Goal: Task Accomplishment & Management: Complete application form

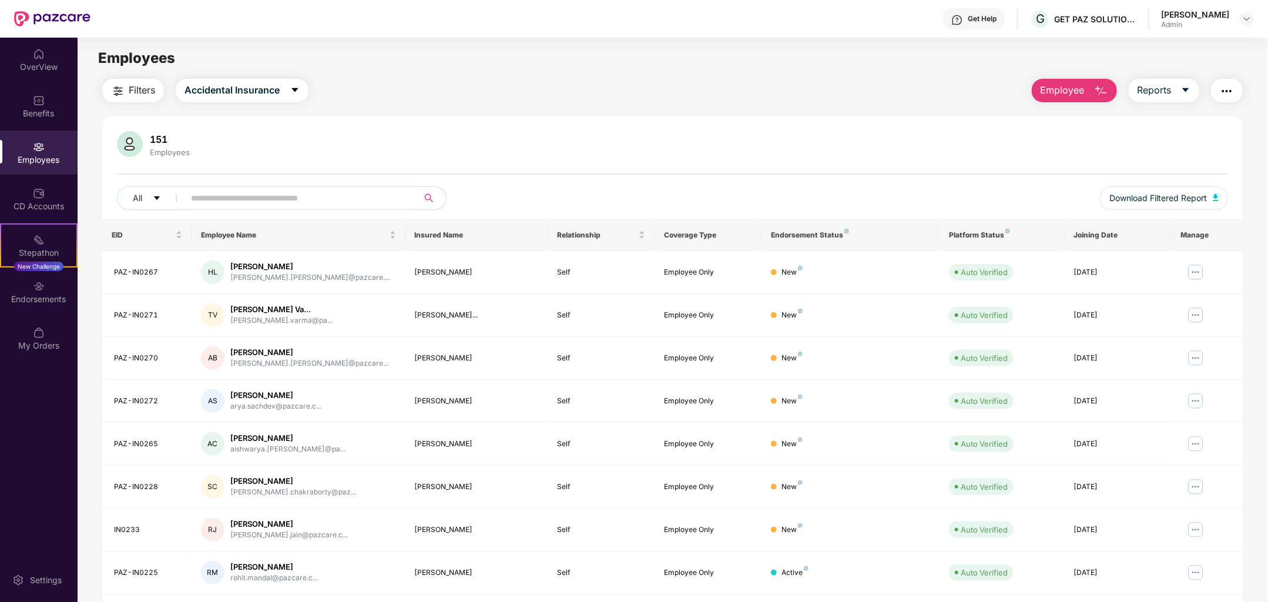
click at [1094, 97] on img "button" at bounding box center [1101, 91] width 14 height 14
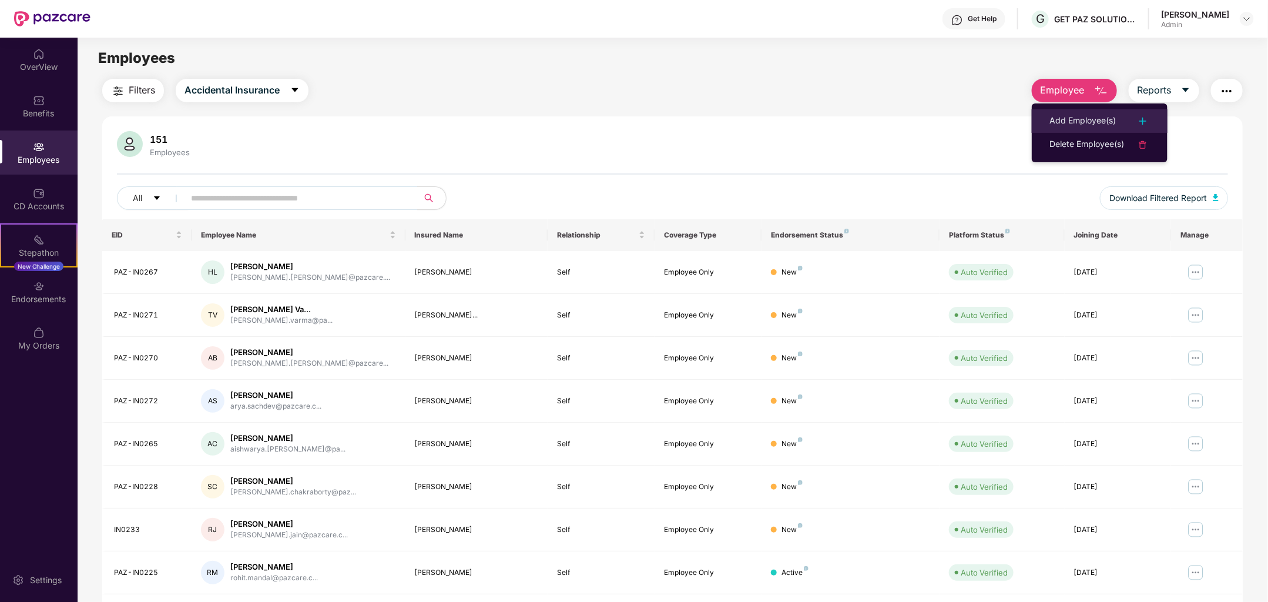
click at [1086, 118] on div "Add Employee(s)" at bounding box center [1082, 121] width 66 height 14
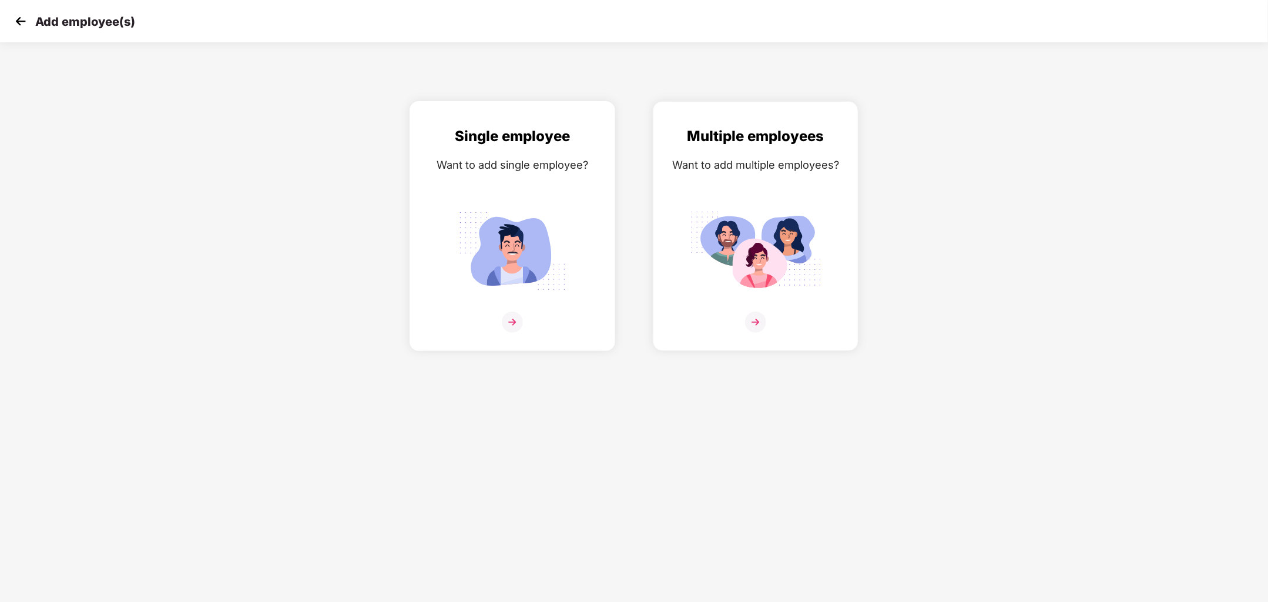
click at [508, 336] on div at bounding box center [512, 329] width 181 height 36
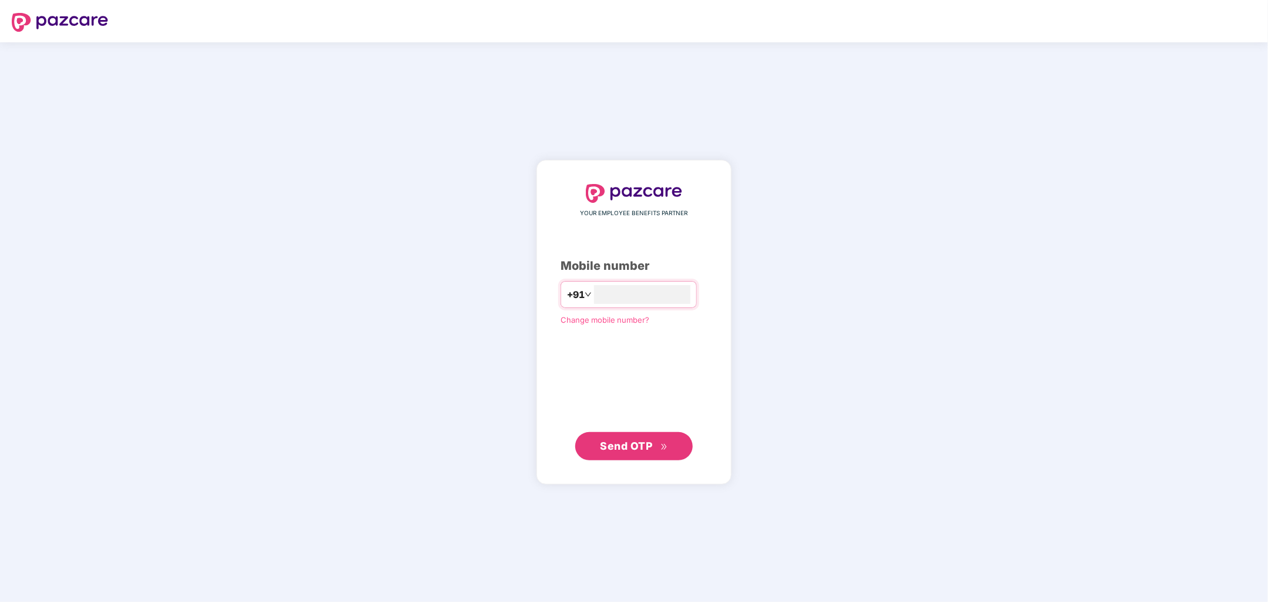
type input "**********"
click at [619, 454] on button "Send OTP" at bounding box center [634, 446] width 118 height 28
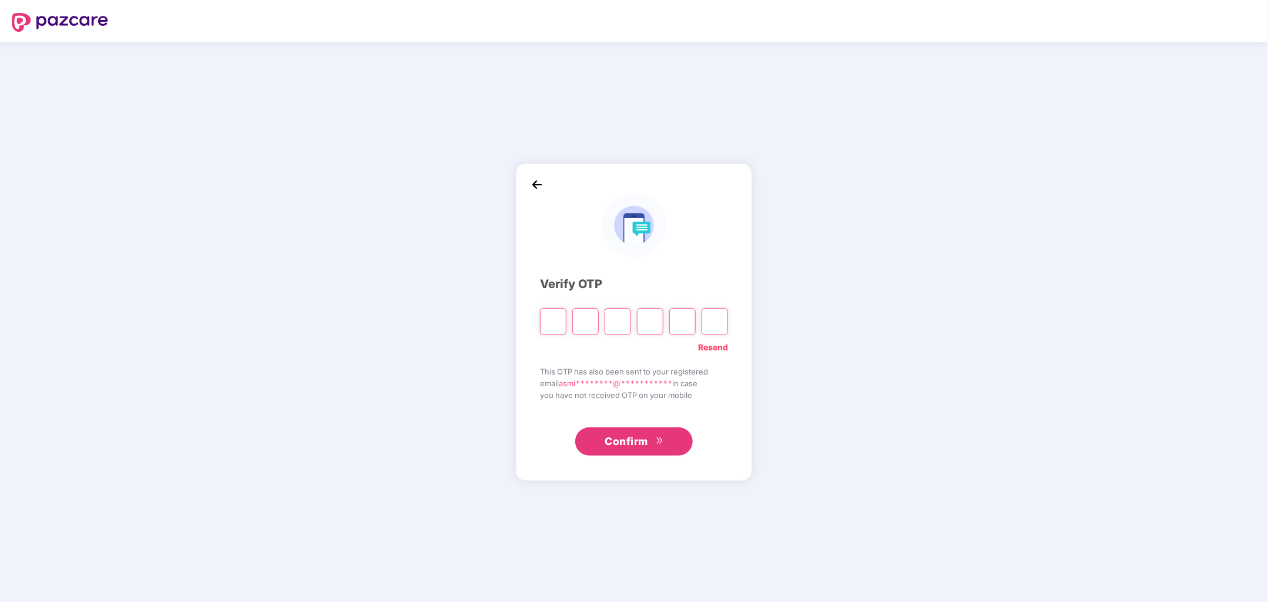
type input "*"
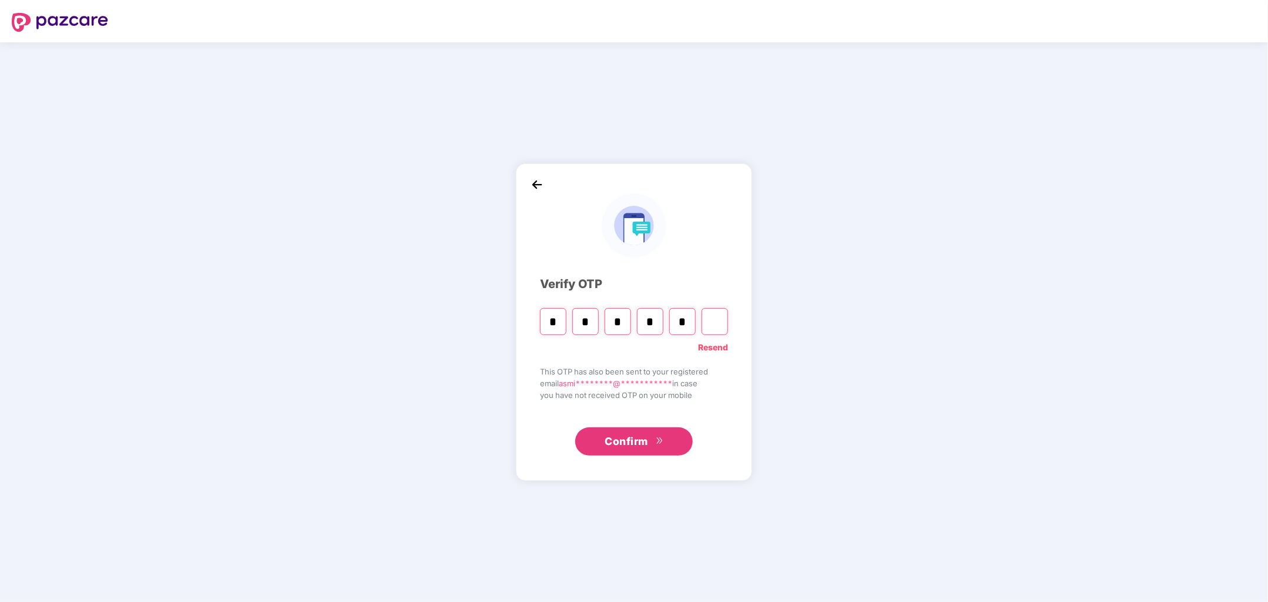
type input "*"
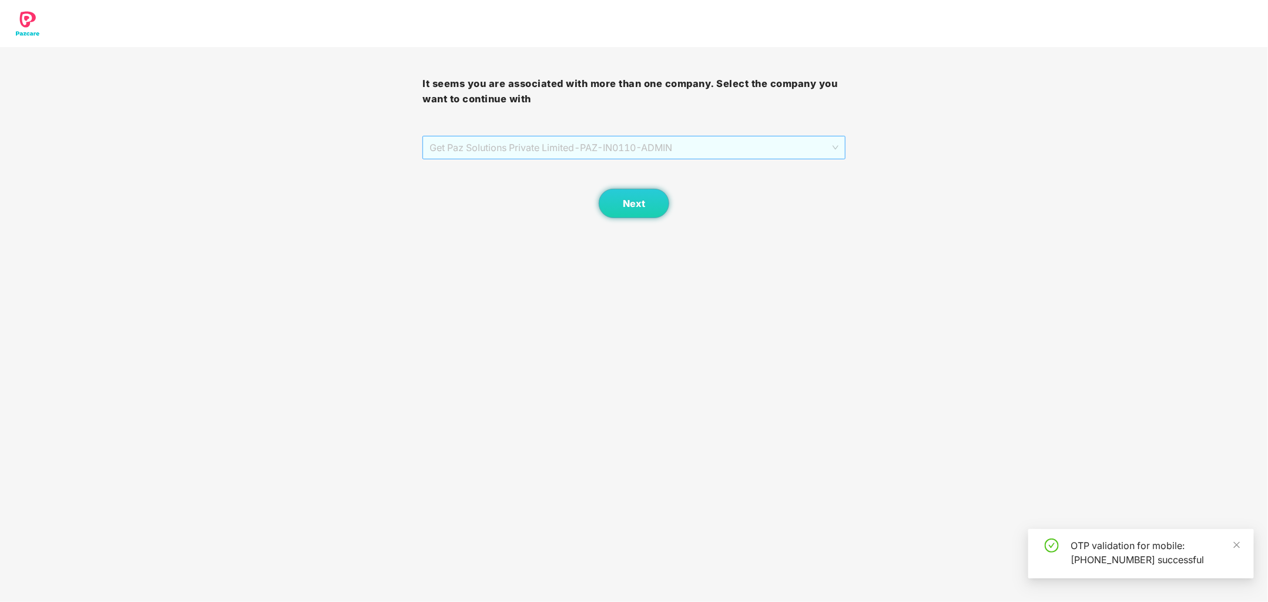
click at [767, 153] on span "Get Paz Solutions Private Limited - PAZ-IN0110 - ADMIN" at bounding box center [634, 147] width 408 height 22
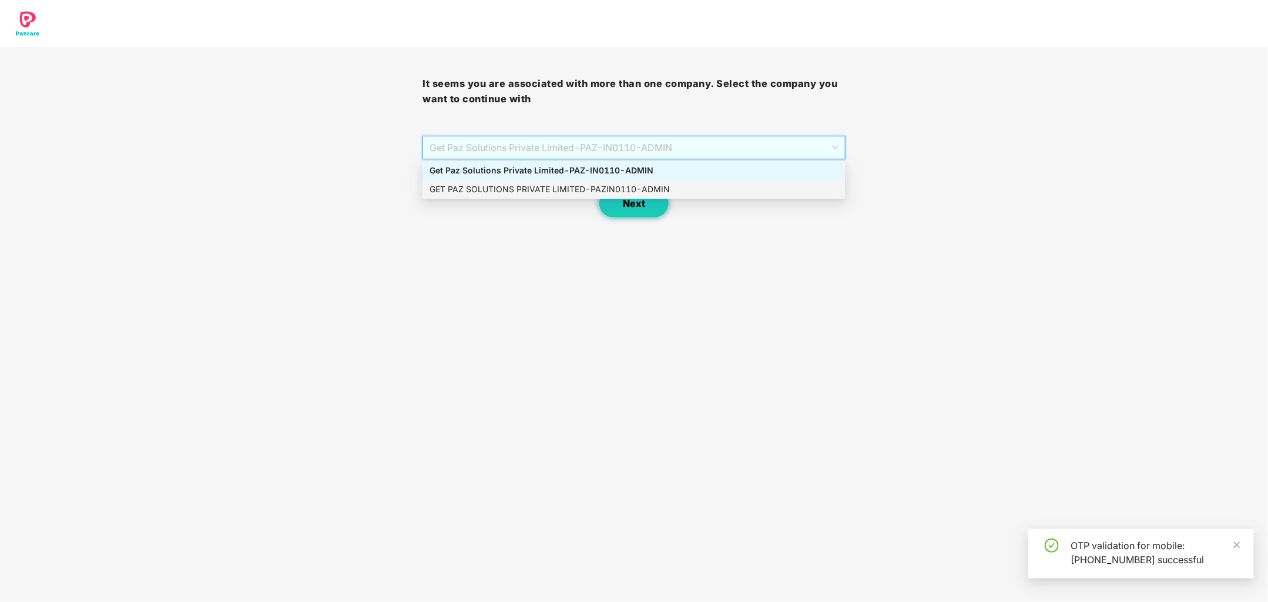
click at [649, 209] on button "Next" at bounding box center [634, 203] width 71 height 29
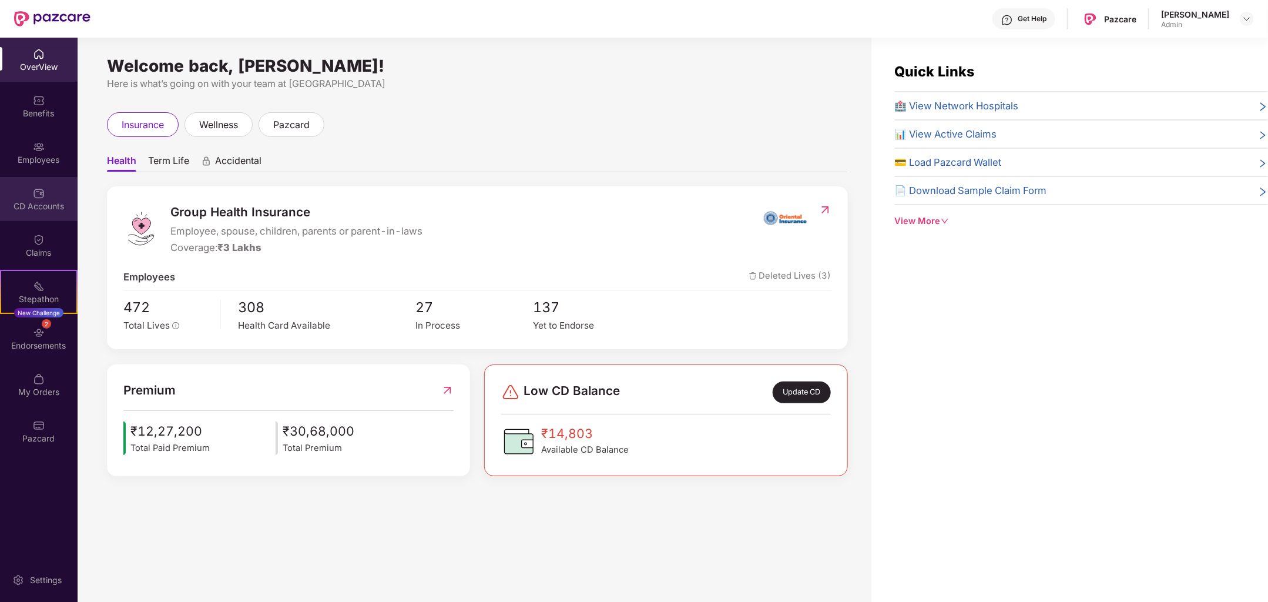
click at [48, 185] on div "CD Accounts" at bounding box center [39, 199] width 78 height 44
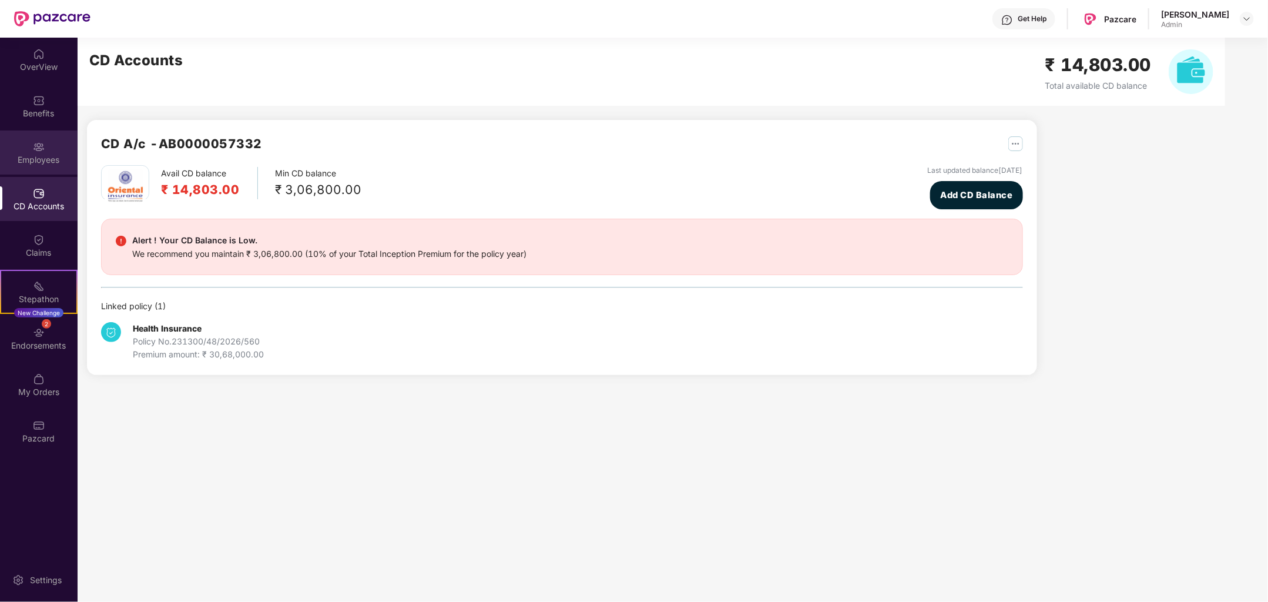
click at [48, 169] on div "Employees" at bounding box center [39, 152] width 78 height 44
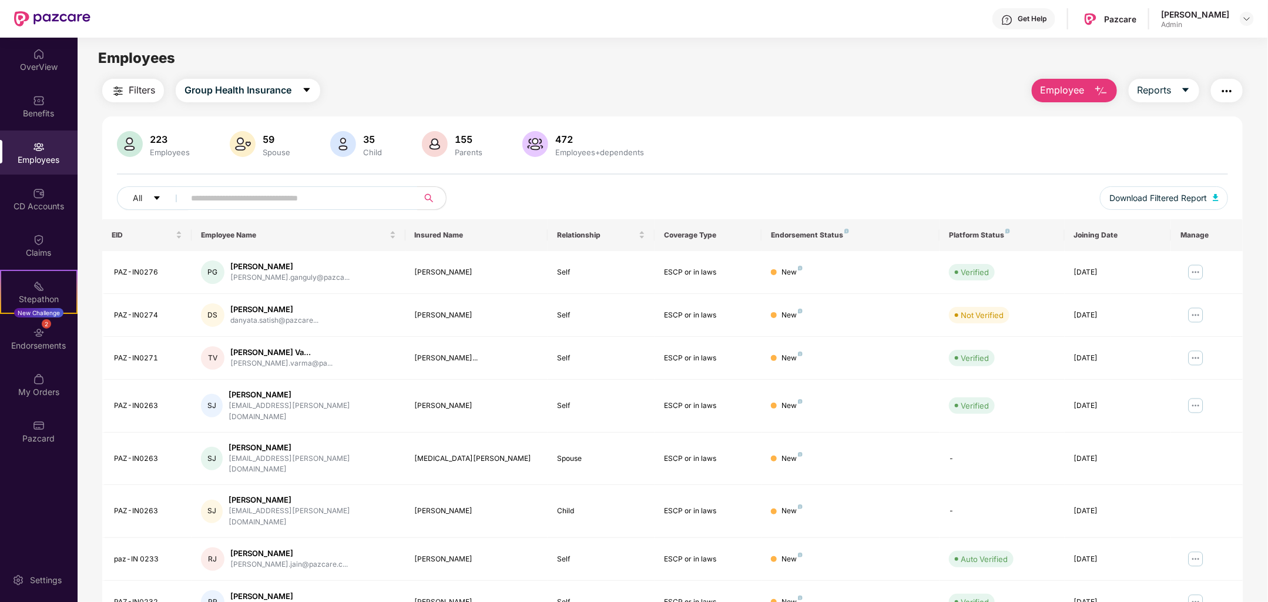
click at [1043, 90] on span "Employee" at bounding box center [1063, 90] width 44 height 15
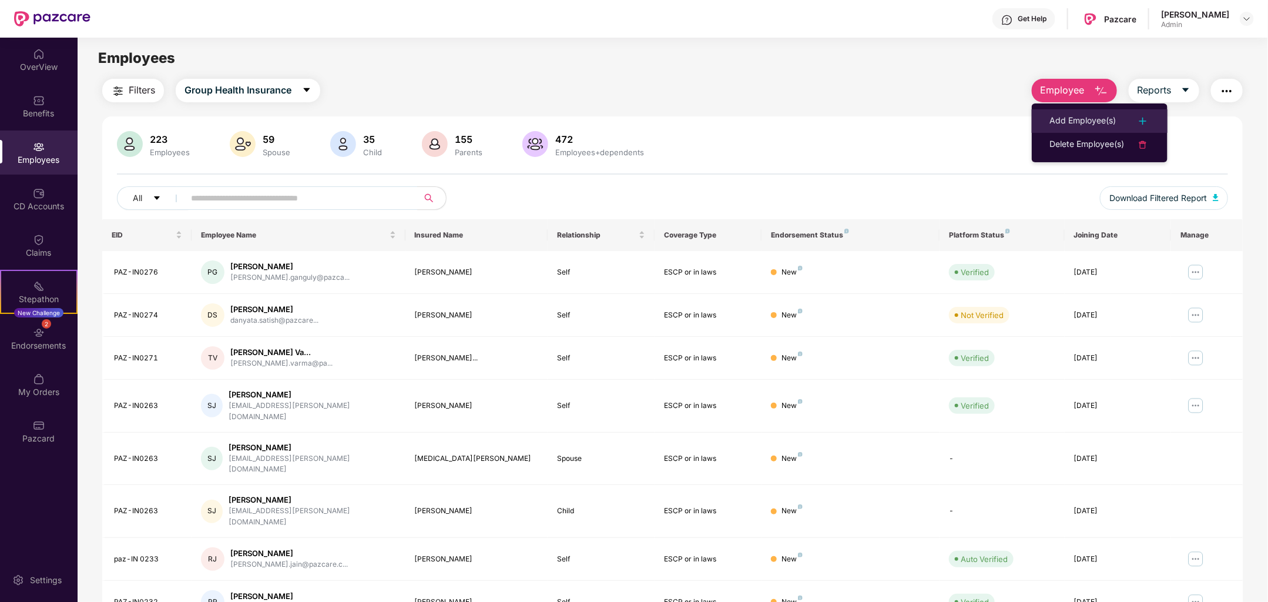
click at [1096, 123] on div "Add Employee(s)" at bounding box center [1082, 121] width 66 height 14
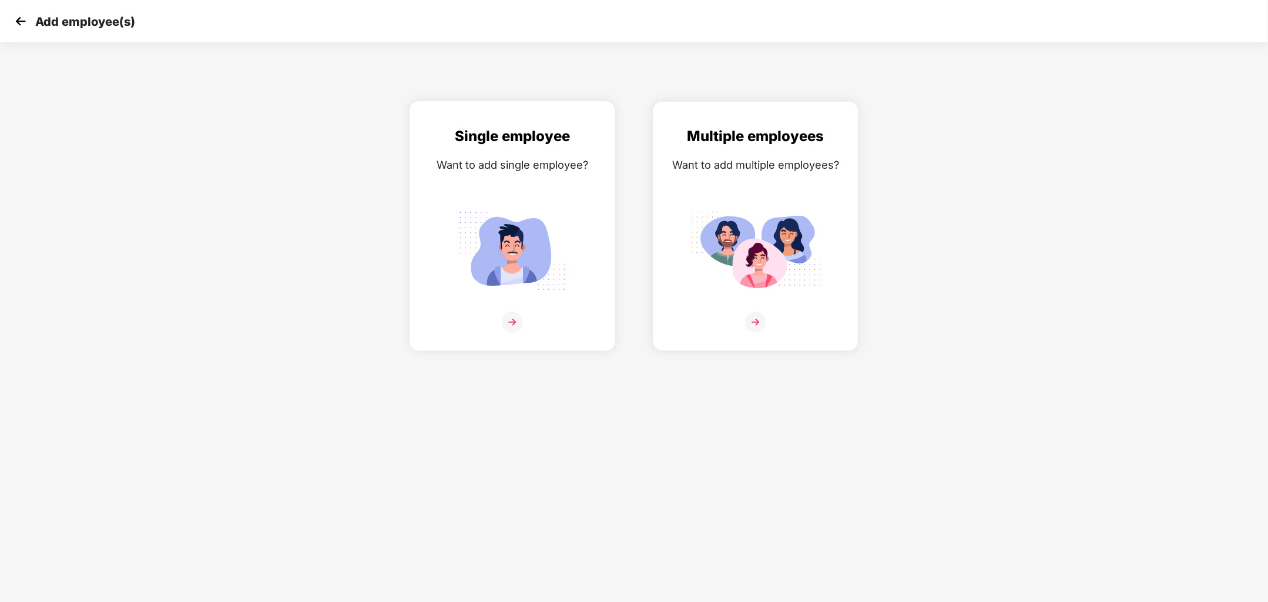
click at [505, 330] on img at bounding box center [512, 321] width 21 height 21
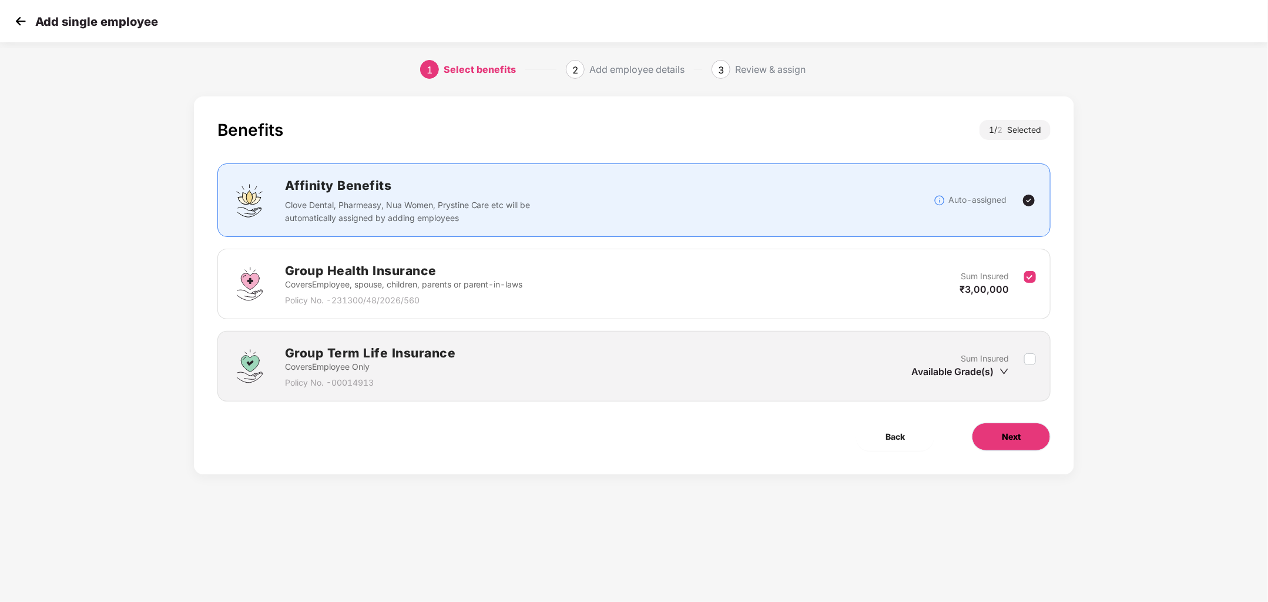
click at [992, 435] on button "Next" at bounding box center [1011, 436] width 79 height 28
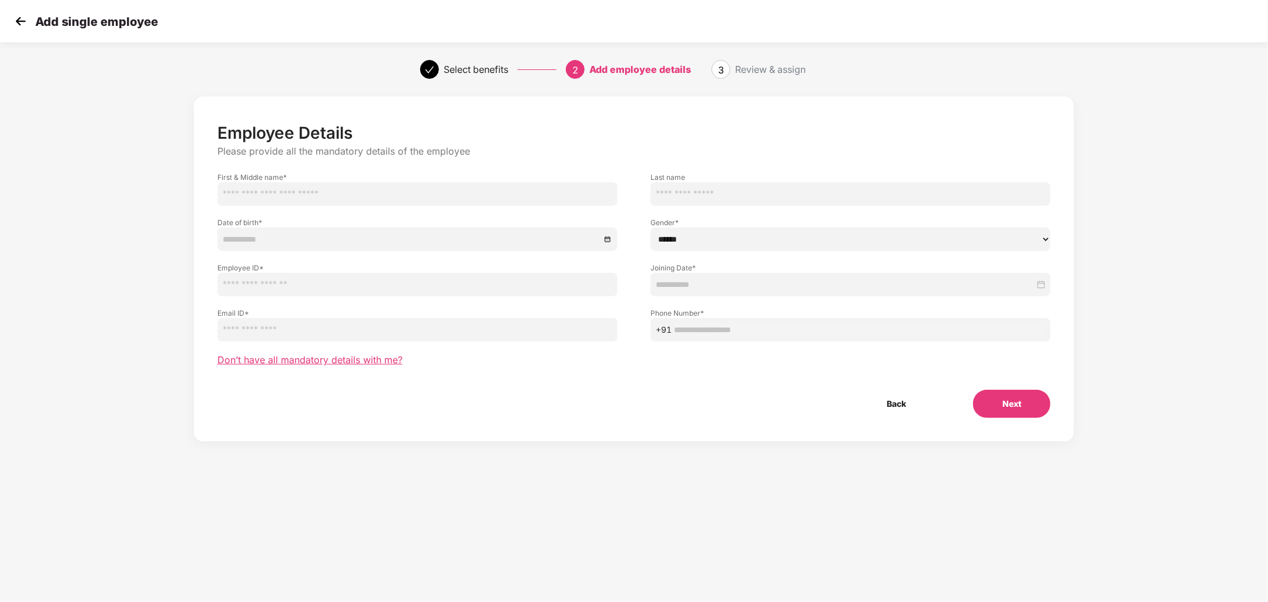
click at [361, 360] on span "Don’t have all mandatory details with me?" at bounding box center [309, 360] width 185 height 12
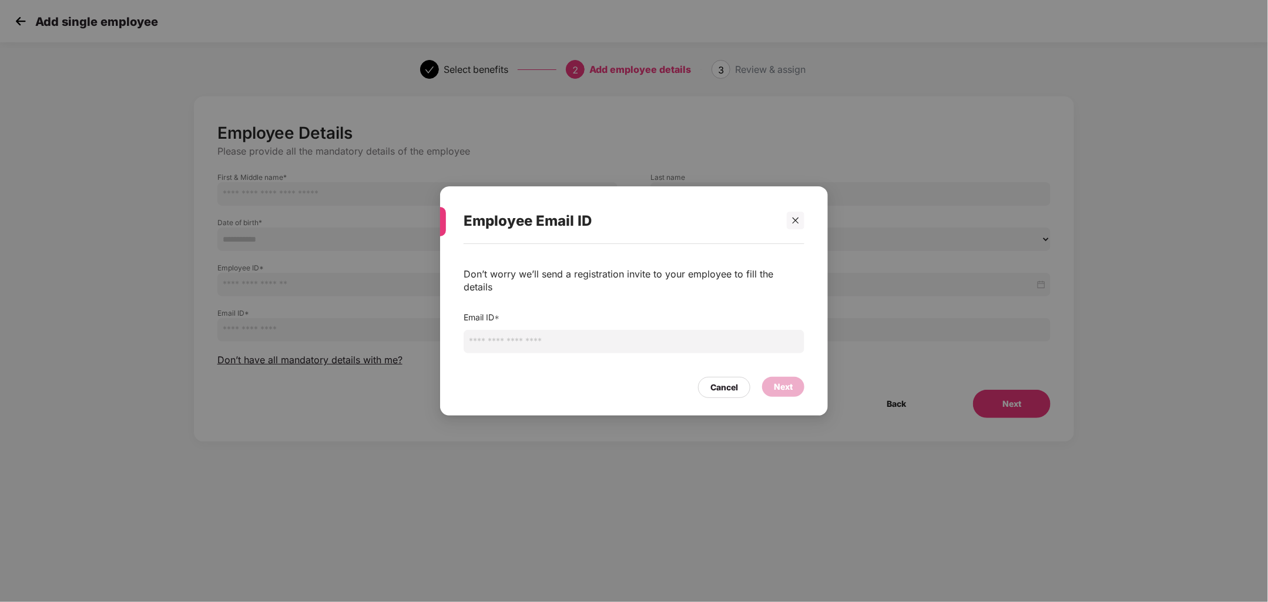
click at [509, 335] on input "email" at bounding box center [634, 342] width 341 height 24
drag, startPoint x: 593, startPoint y: 338, endPoint x: 446, endPoint y: 338, distance: 147.5
click at [446, 338] on div "**********" at bounding box center [634, 324] width 388 height 160
type input "**********"
click at [789, 385] on div "Next" at bounding box center [783, 386] width 19 height 13
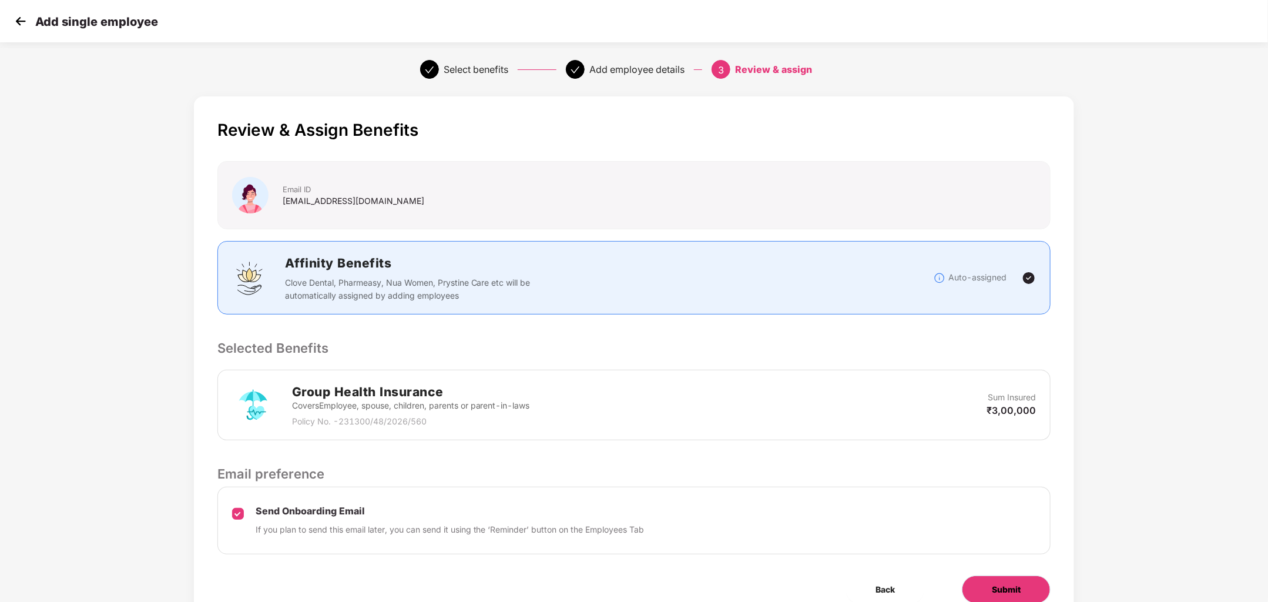
click at [997, 578] on button "Submit" at bounding box center [1006, 589] width 89 height 28
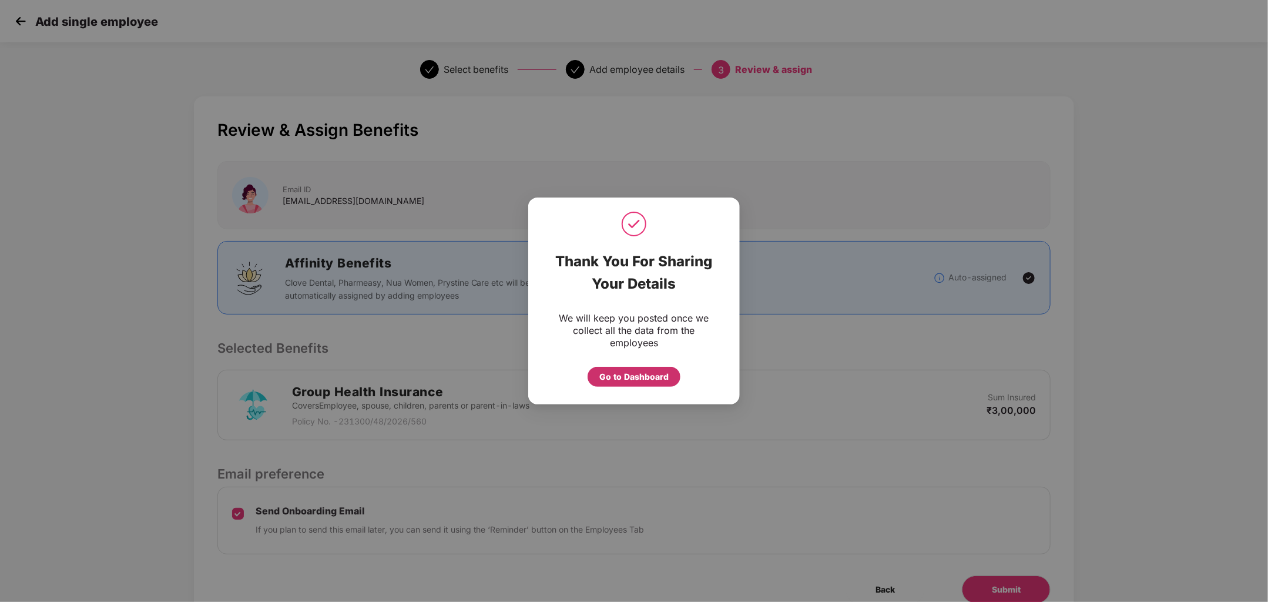
click at [632, 372] on div "Go to Dashboard" at bounding box center [633, 376] width 69 height 13
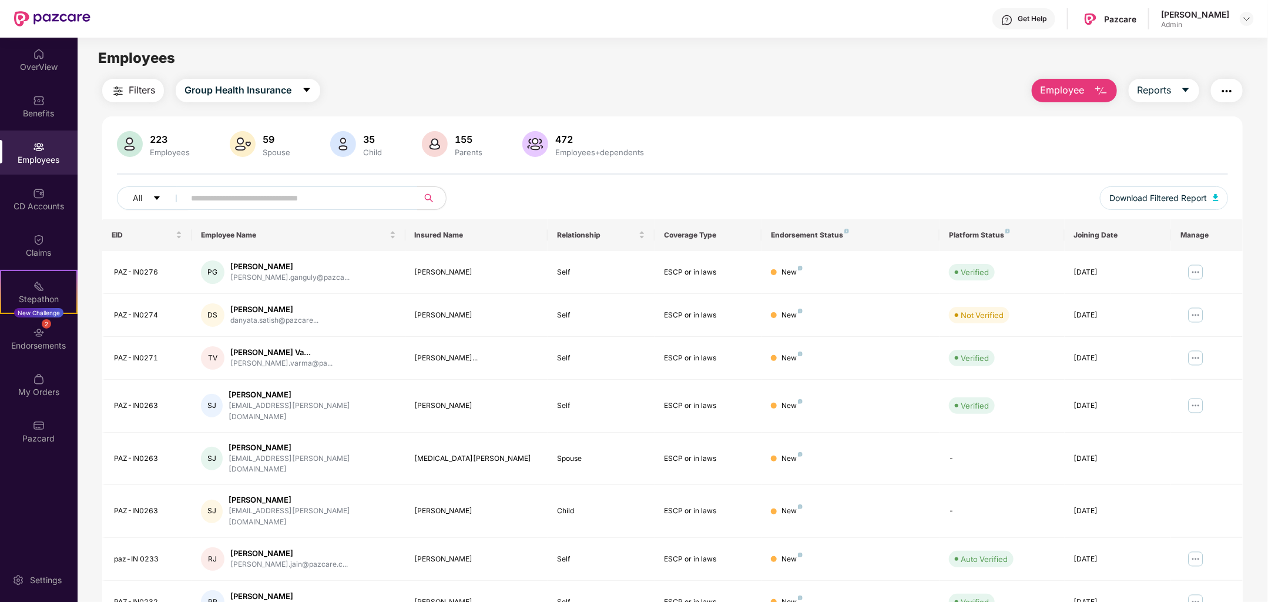
click at [1239, 26] on div "Asmita Anand Admin" at bounding box center [1207, 19] width 93 height 21
click at [1255, 24] on header "Get Help Pazcare Asmita Anand Admin" at bounding box center [634, 19] width 1268 height 38
click at [1248, 15] on img at bounding box center [1246, 18] width 9 height 9
click at [1171, 73] on div "Switch Company" at bounding box center [1192, 69] width 153 height 23
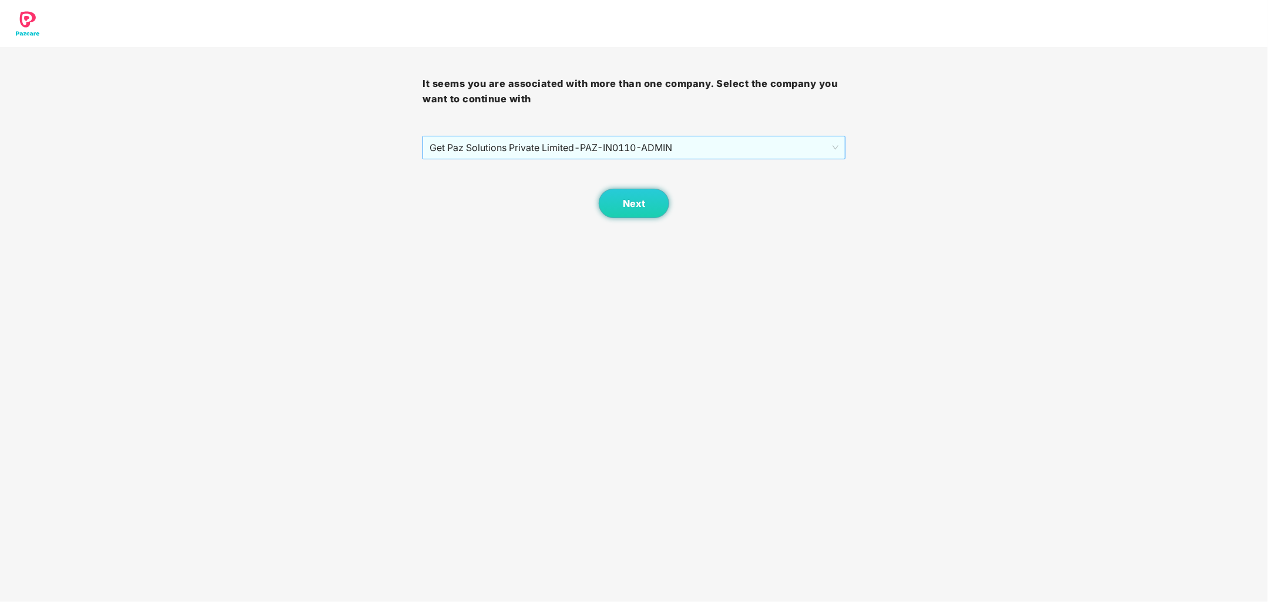
click at [676, 155] on span "Get Paz Solutions Private Limited - PAZ-IN0110 - ADMIN" at bounding box center [634, 147] width 408 height 22
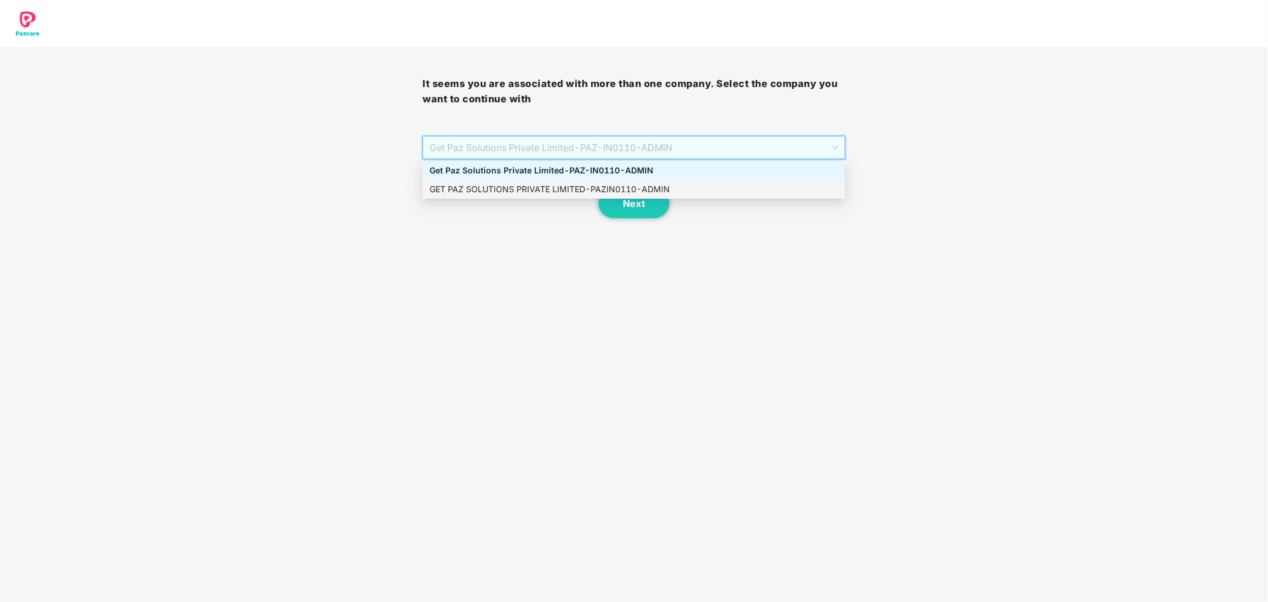
click at [665, 189] on div "GET PAZ SOLUTIONS PRIVATE LIMITED - PAZIN0110 - ADMIN" at bounding box center [634, 189] width 408 height 13
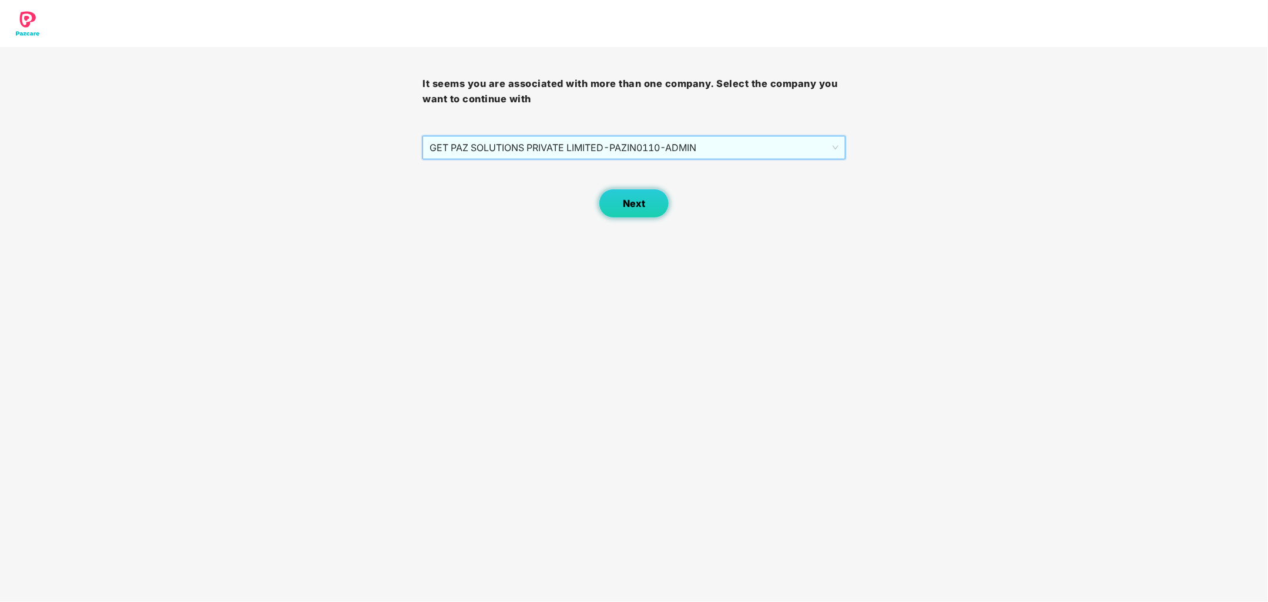
click at [641, 204] on span "Next" at bounding box center [634, 203] width 22 height 11
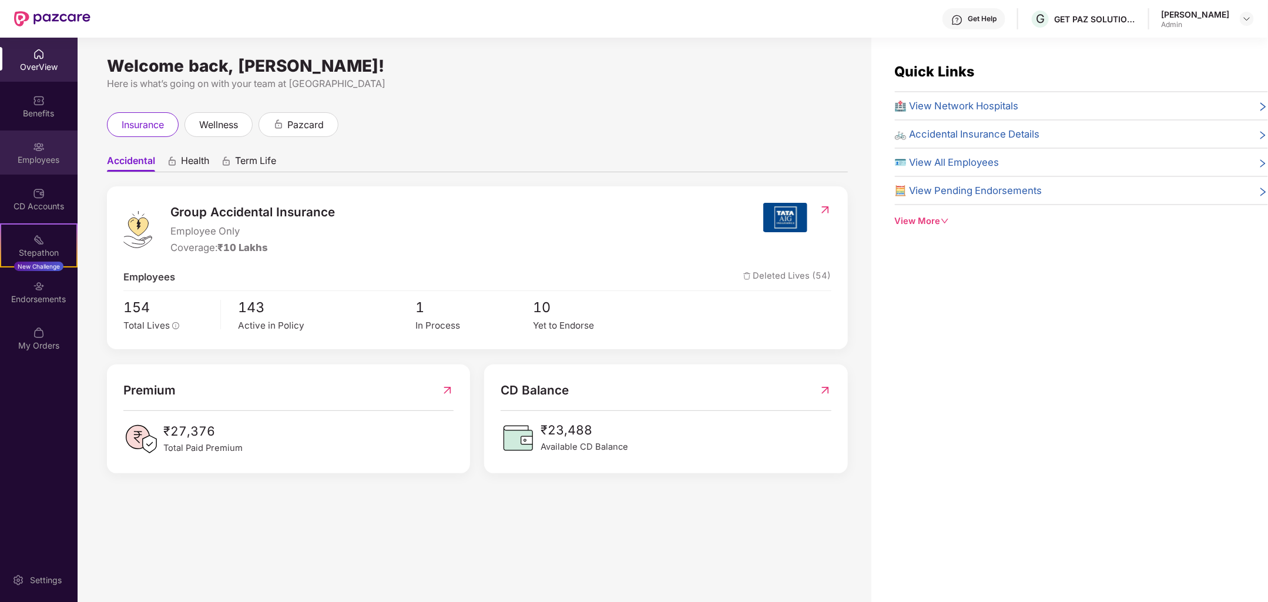
click at [45, 158] on div "Employees" at bounding box center [39, 160] width 78 height 12
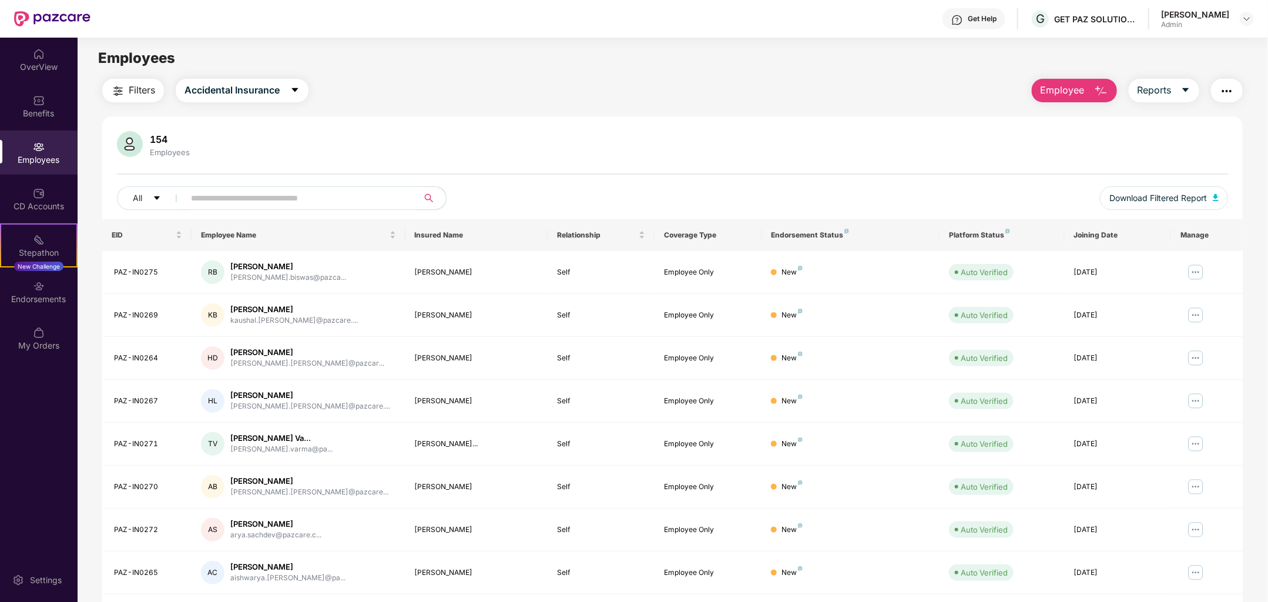
click at [1092, 80] on button "Employee" at bounding box center [1074, 91] width 85 height 24
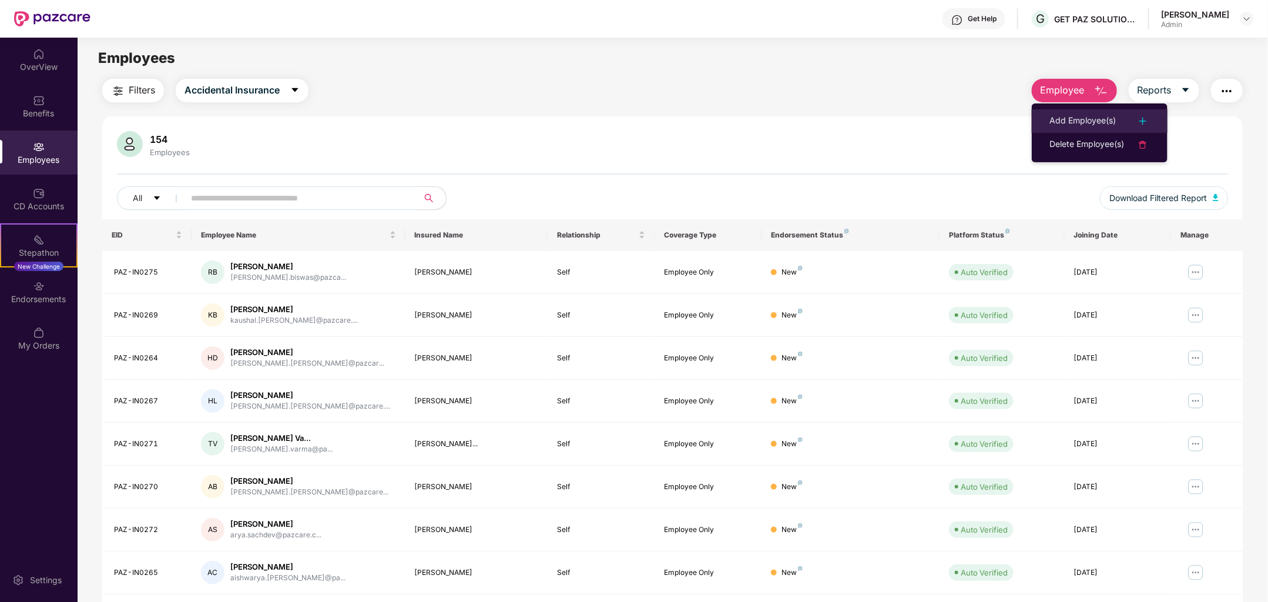
click at [1112, 122] on div "Add Employee(s)" at bounding box center [1082, 121] width 66 height 14
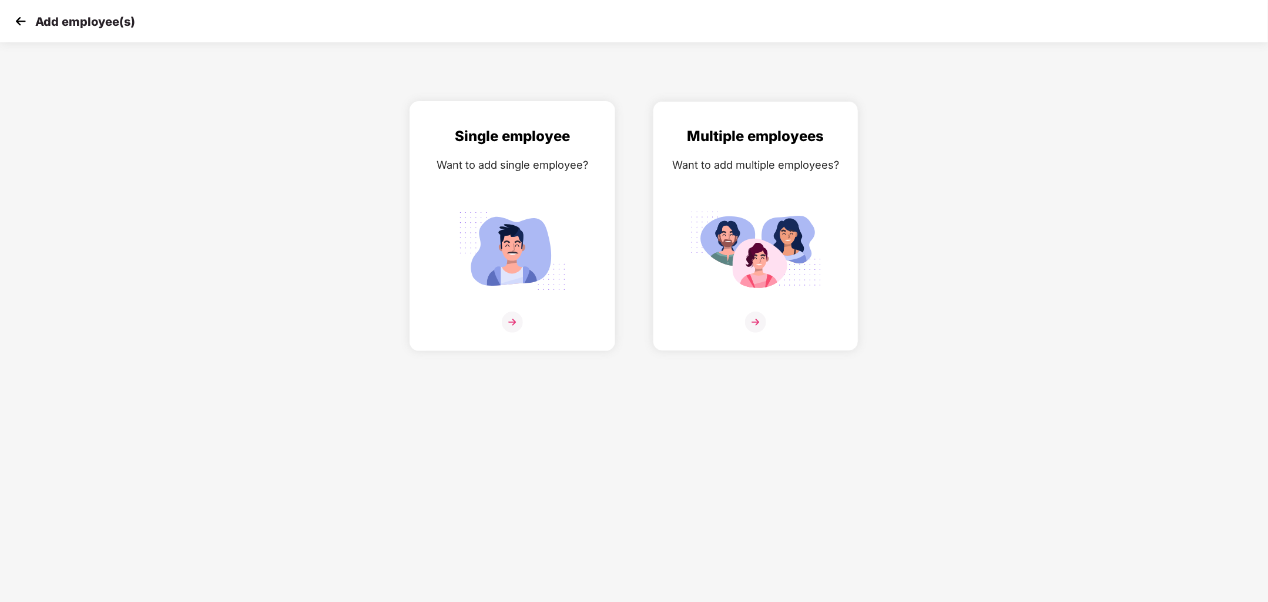
click at [522, 318] on img at bounding box center [512, 321] width 21 height 21
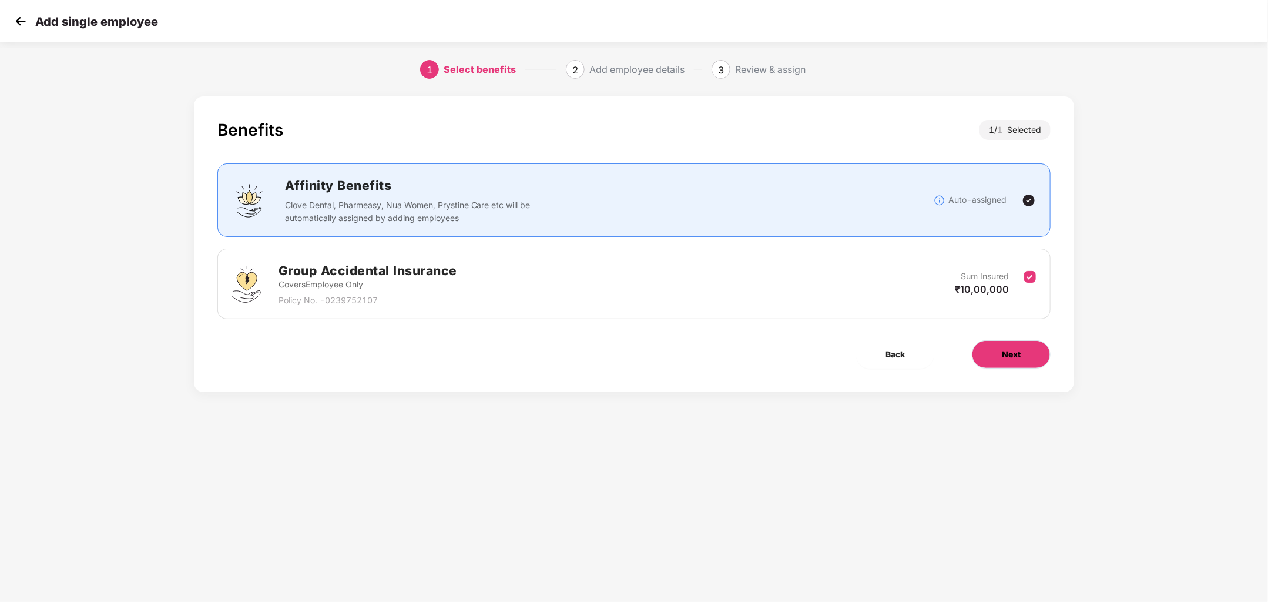
click at [996, 354] on button "Next" at bounding box center [1011, 354] width 79 height 28
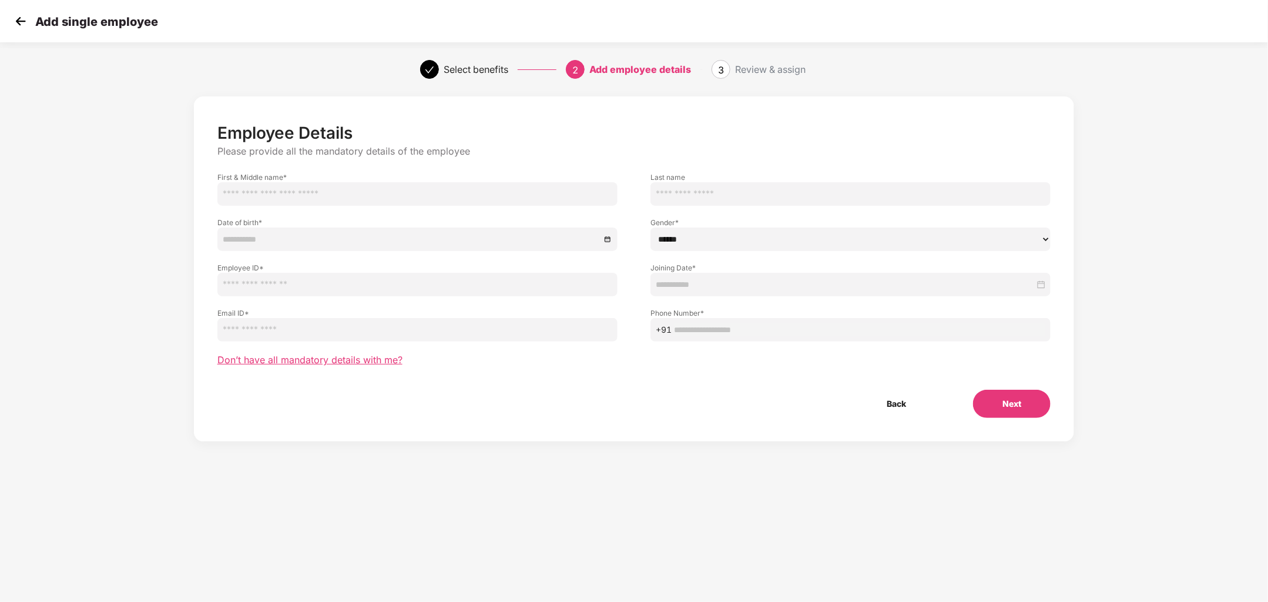
click at [365, 365] on span "Don’t have all mandatory details with me?" at bounding box center [309, 360] width 185 height 12
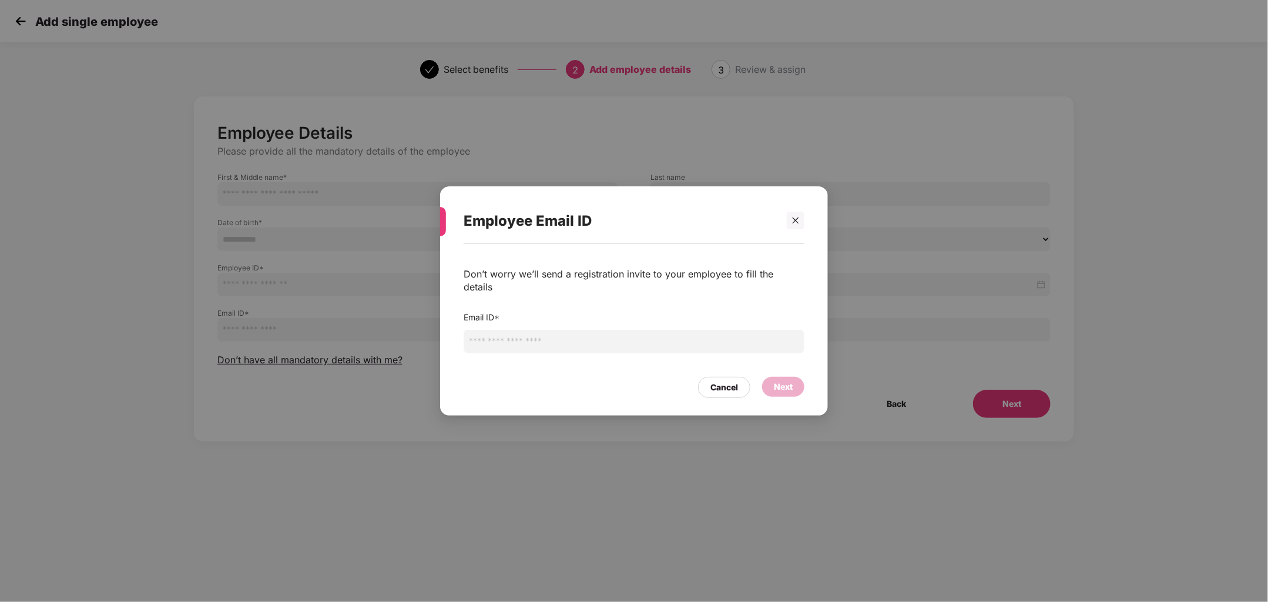
click at [566, 340] on input "email" at bounding box center [634, 342] width 341 height 24
paste input "**********"
type input "**********"
click at [780, 383] on div "Next" at bounding box center [783, 386] width 19 height 13
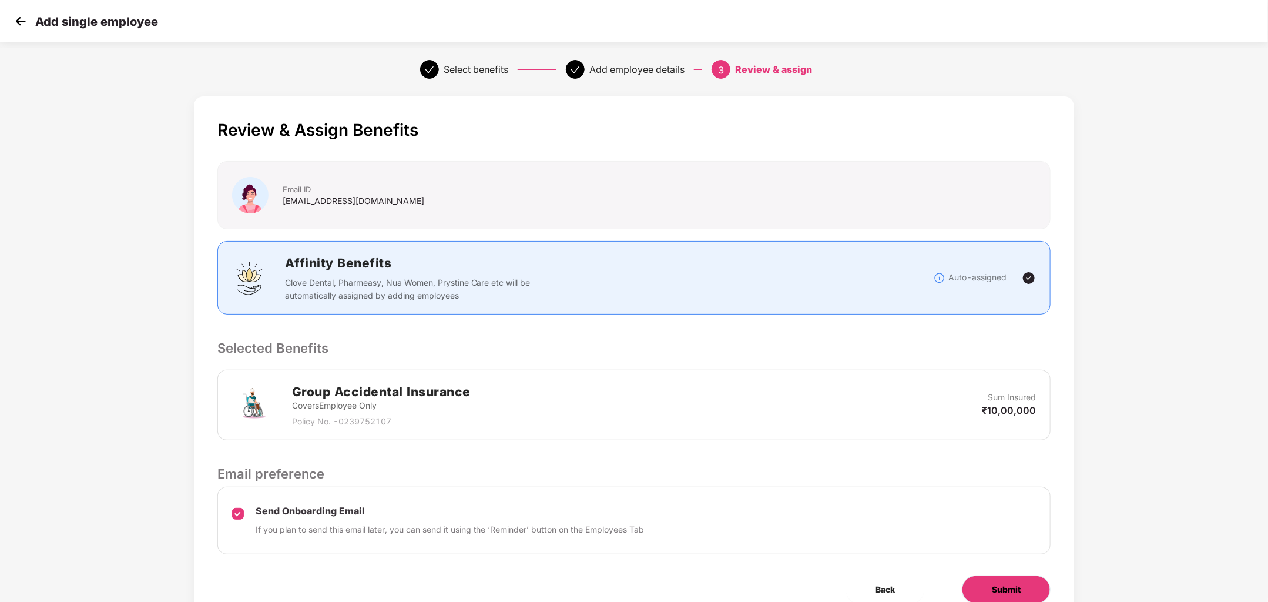
click at [988, 590] on button "Submit" at bounding box center [1006, 589] width 89 height 28
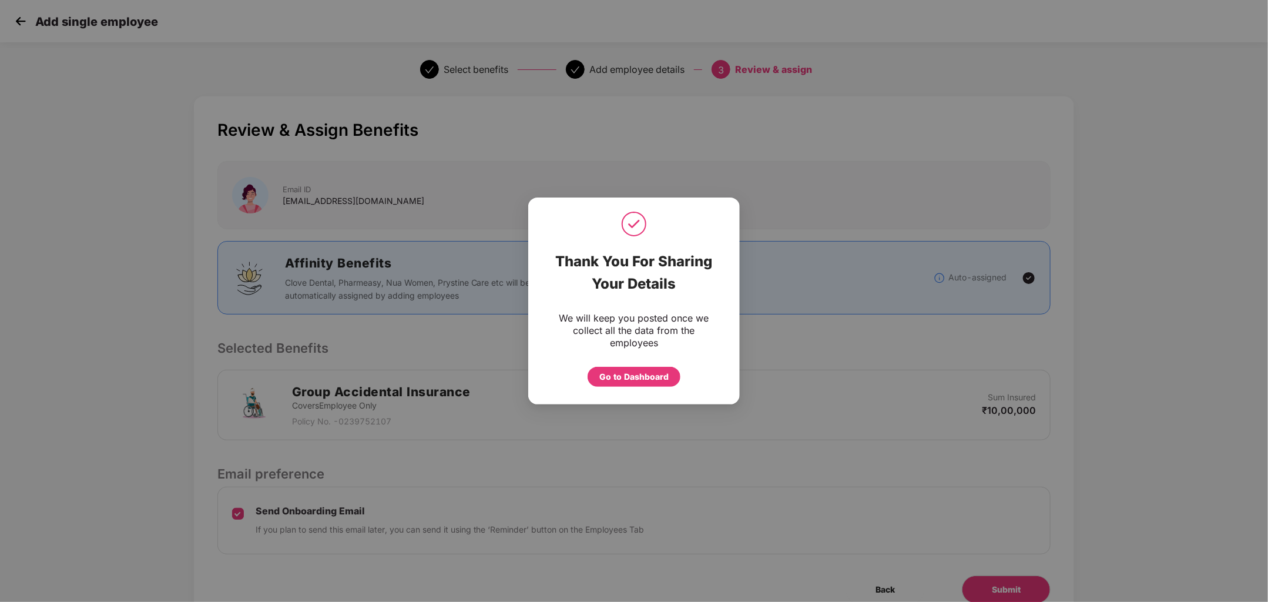
click at [621, 395] on div "Thank You For Sharing Your Details We will keep you posted once we collect all …" at bounding box center [634, 300] width 212 height 207
click at [621, 383] on div "Go to Dashboard" at bounding box center [633, 376] width 69 height 13
